Goal: Find specific page/section: Find specific page/section

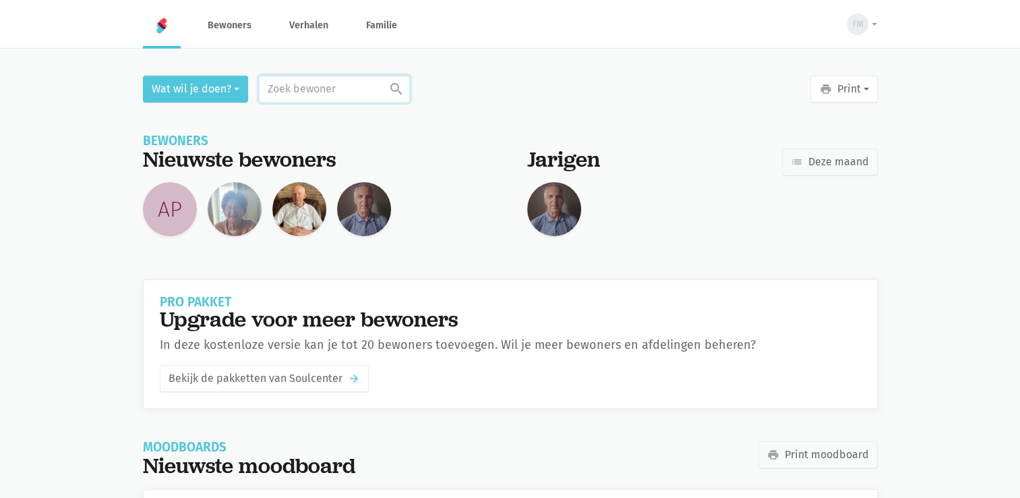
click at [318, 90] on input "text" at bounding box center [334, 89] width 151 height 27
type input "n"
click at [326, 134] on div "[PERSON_NAME]" at bounding box center [348, 132] width 80 height 18
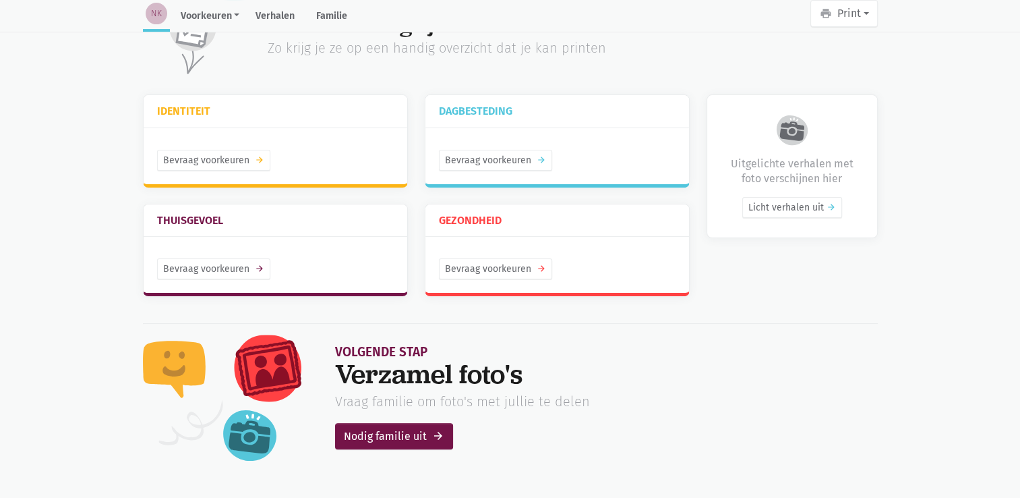
scroll to position [321, 0]
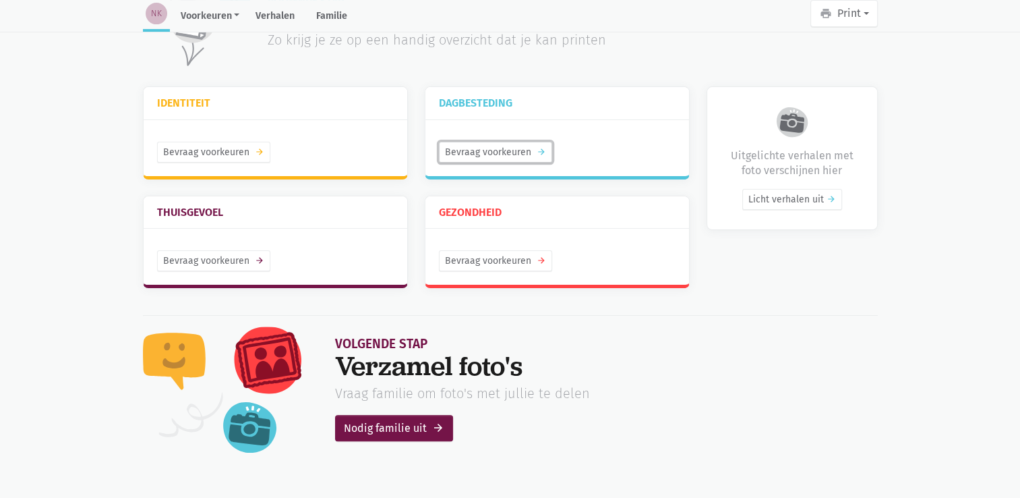
click at [528, 150] on link "Bevraag voorkeuren arrow_forward" at bounding box center [495, 152] width 113 height 21
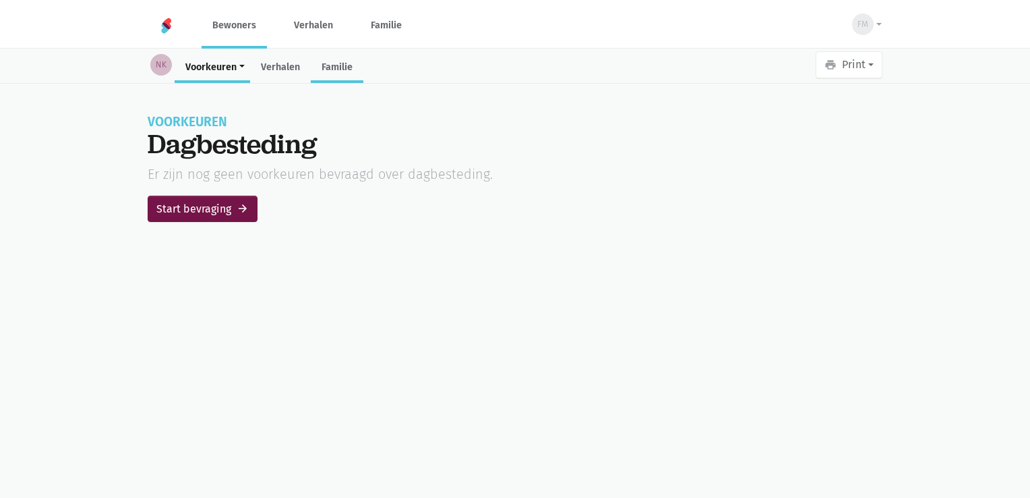
click at [332, 63] on link "Familie" at bounding box center [337, 68] width 53 height 29
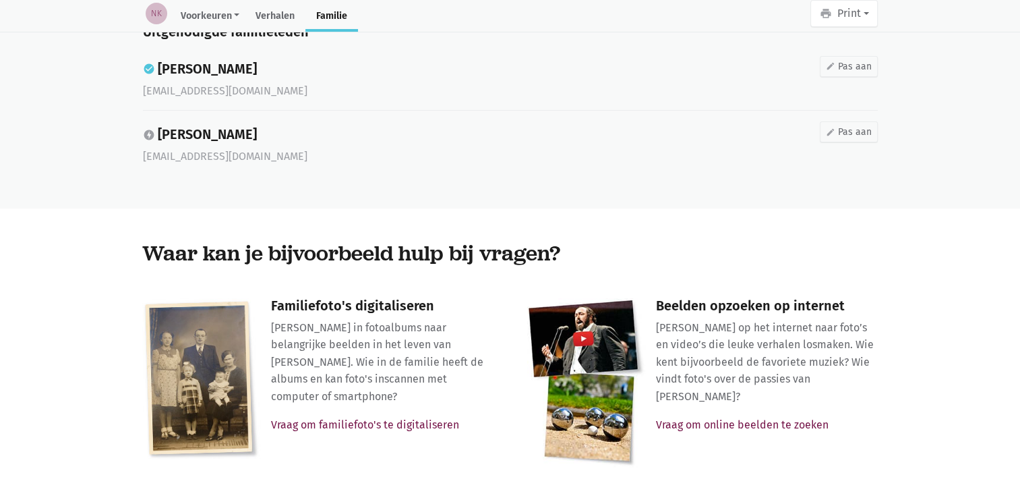
scroll to position [216, 0]
